Goal: Find specific page/section: Find specific page/section

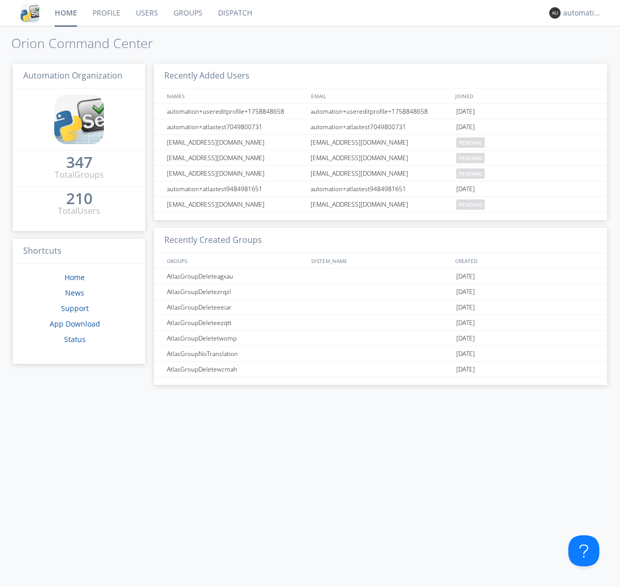
click at [234, 13] on link "Dispatch" at bounding box center [235, 13] width 50 height 26
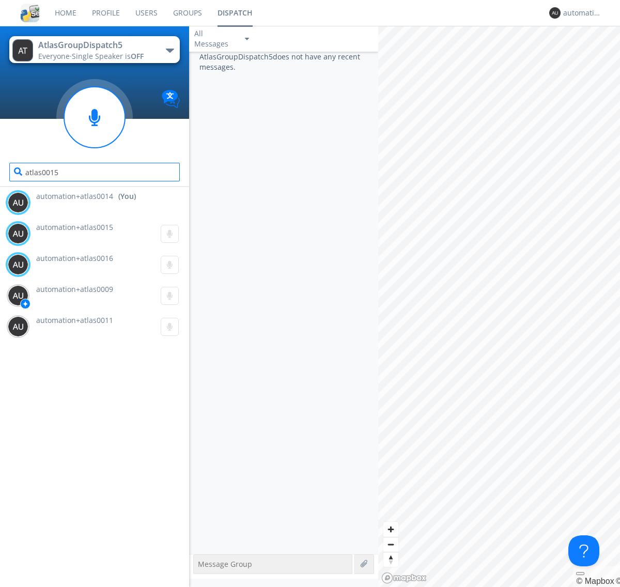
type input "atlas0015"
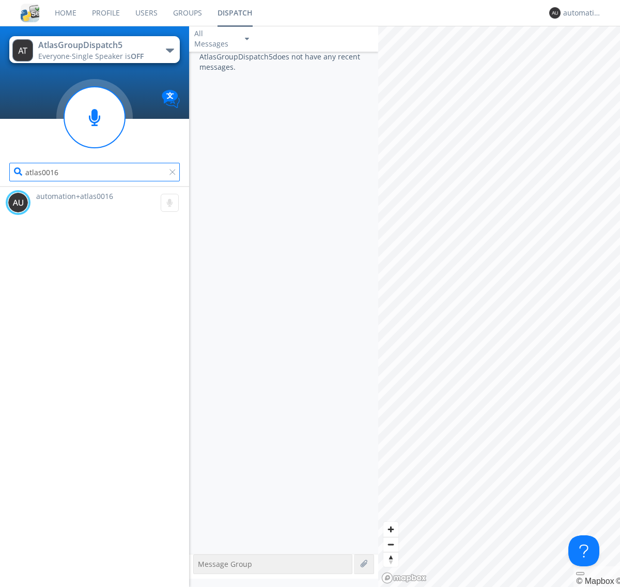
type input "atlas0016"
click at [580, 13] on div "automation+atlas0014" at bounding box center [582, 13] width 39 height 10
